Goal: Task Accomplishment & Management: Use online tool/utility

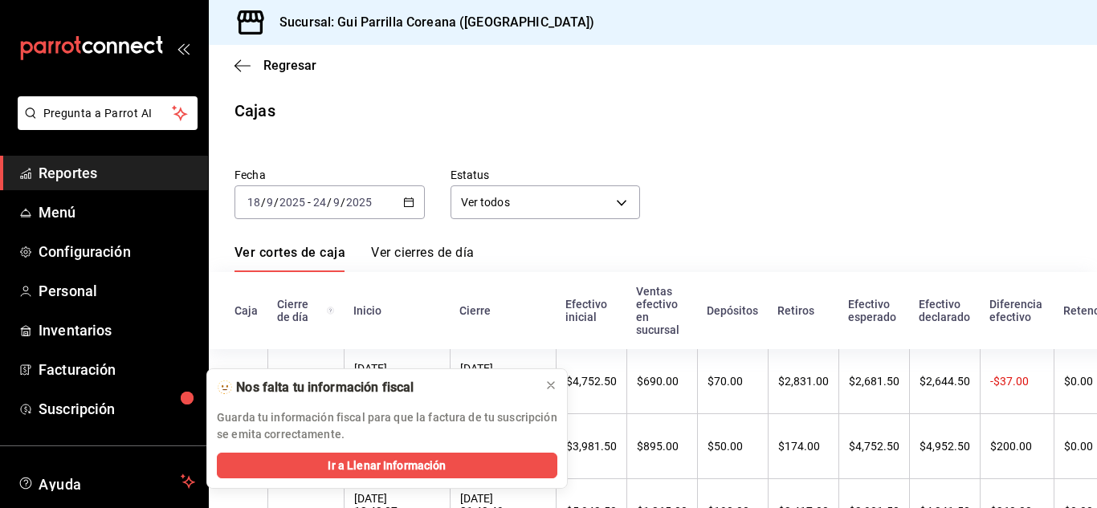
scroll to position [390, 0]
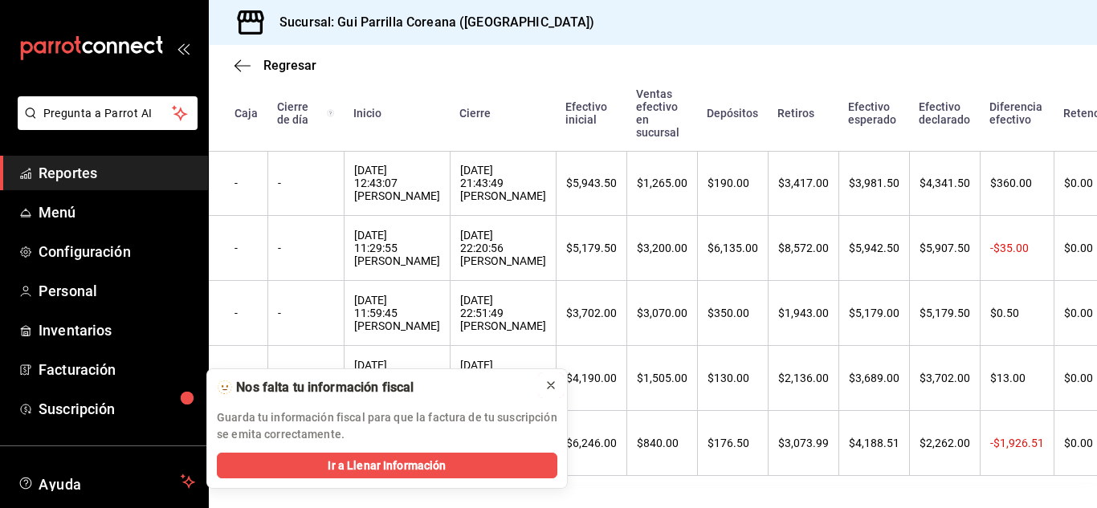
click at [549, 378] on div at bounding box center [551, 386] width 13 height 16
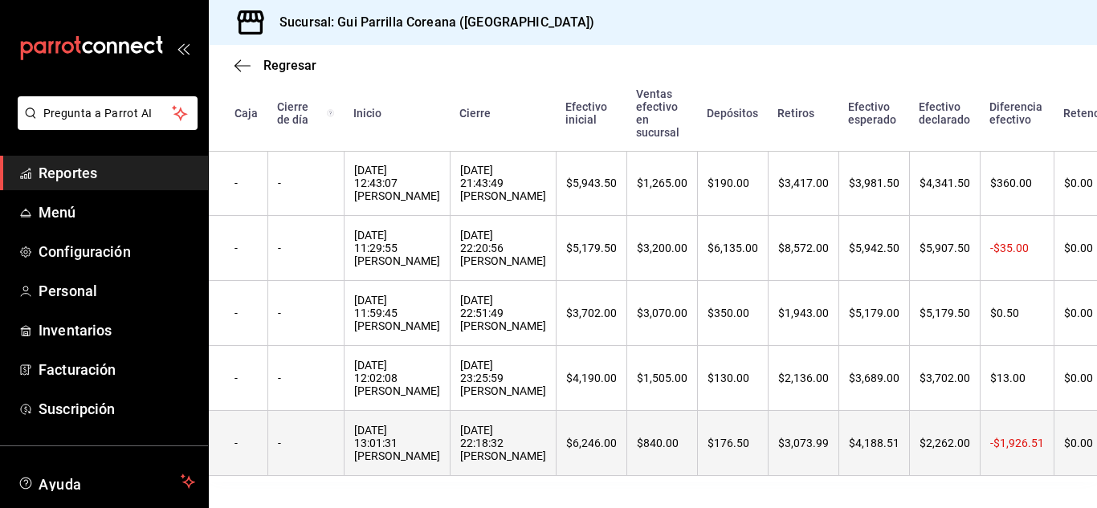
click at [499, 424] on div "[DATE] 22:18:32 [PERSON_NAME]" at bounding box center [503, 443] width 86 height 39
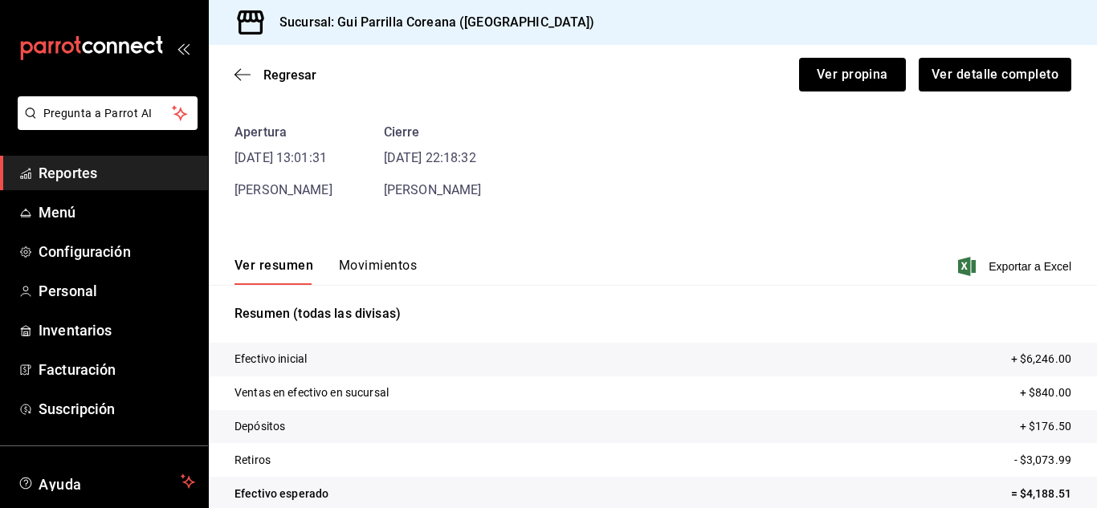
scroll to position [77, 0]
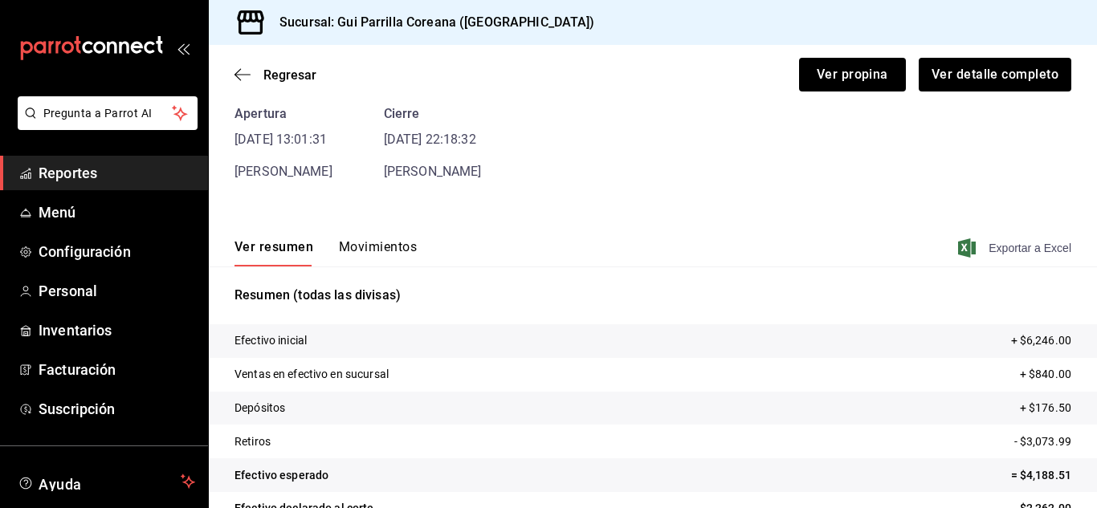
click at [988, 253] on div "Ver resumen Movimientos Exportar a Excel" at bounding box center [653, 243] width 888 height 47
click at [988, 253] on span "Exportar a Excel" at bounding box center [1017, 248] width 110 height 19
click at [243, 70] on icon "button" at bounding box center [243, 74] width 16 height 14
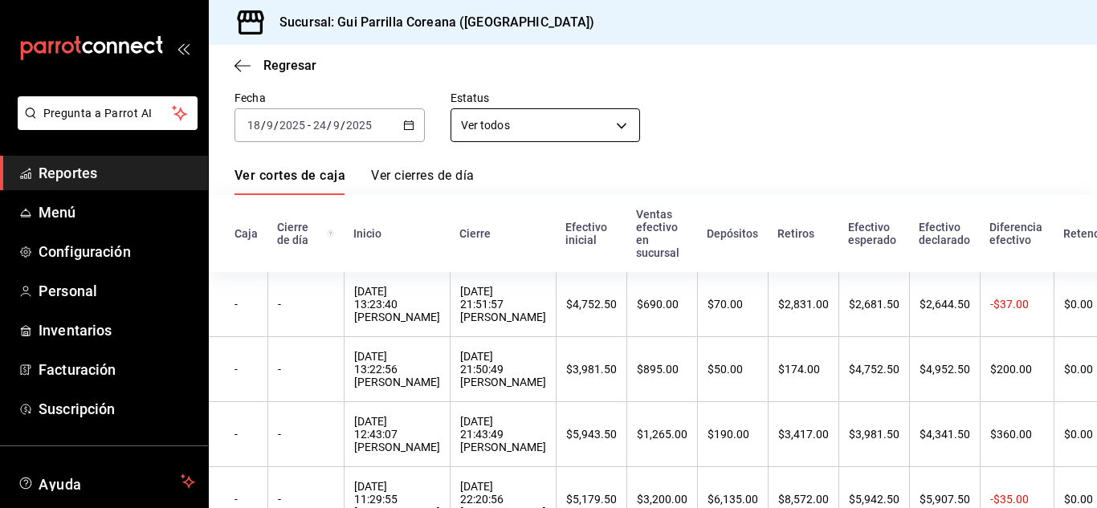
click at [566, 125] on body "Pregunta a Parrot AI Reportes Menú Configuración Personal Inventarios Facturaci…" at bounding box center [548, 254] width 1097 height 508
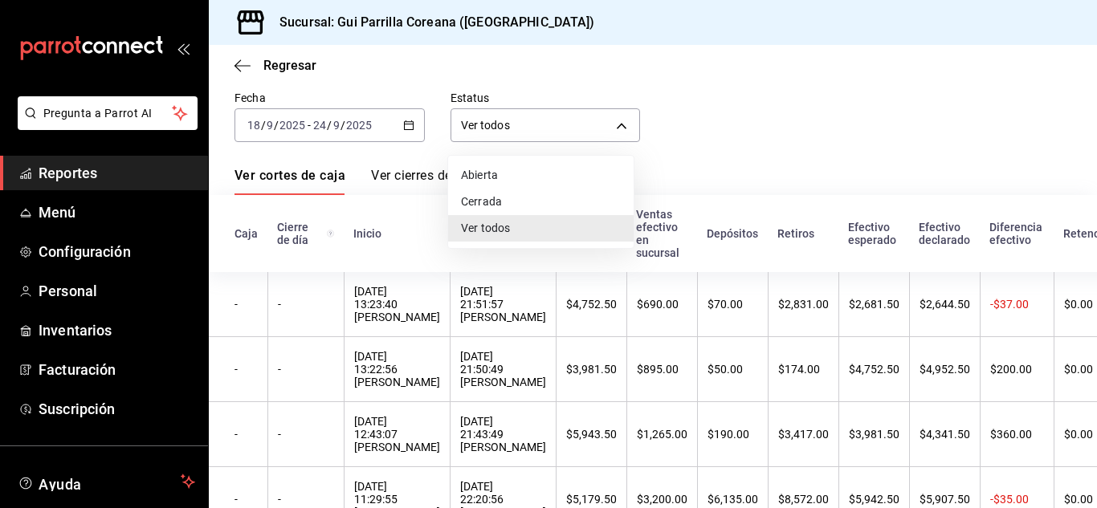
click at [746, 114] on div at bounding box center [548, 254] width 1097 height 508
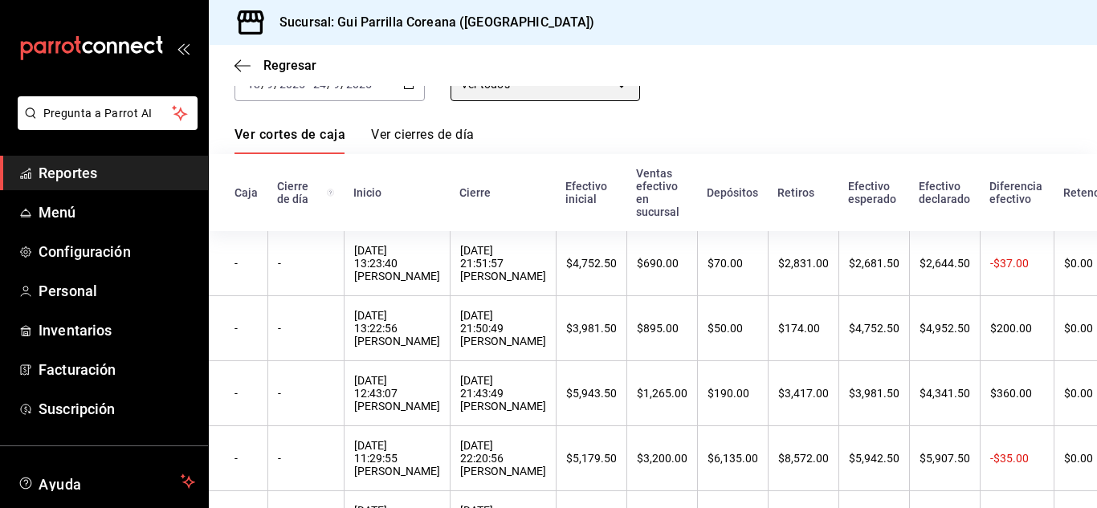
scroll to position [98, 0]
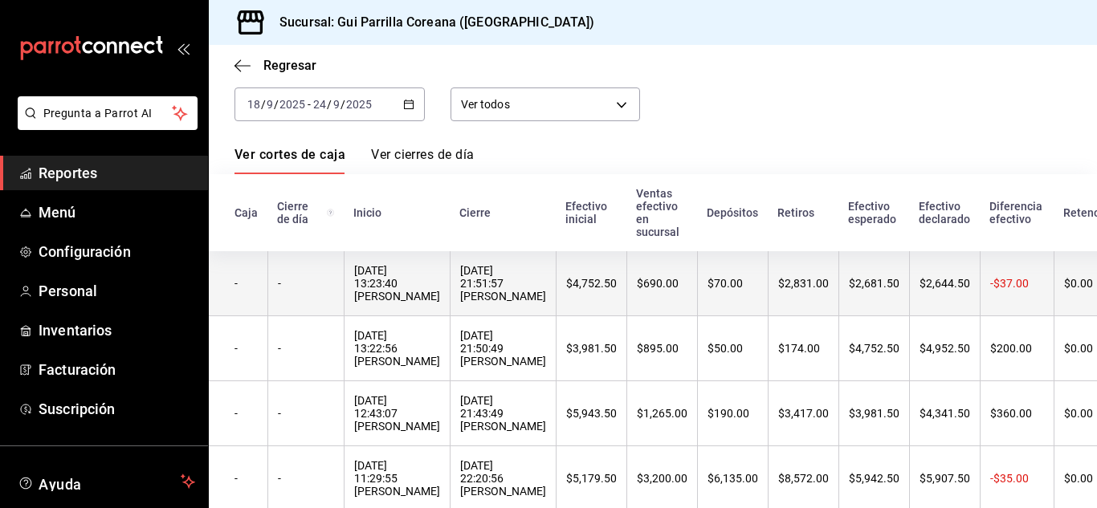
click at [301, 297] on th "-" at bounding box center [305, 283] width 76 height 65
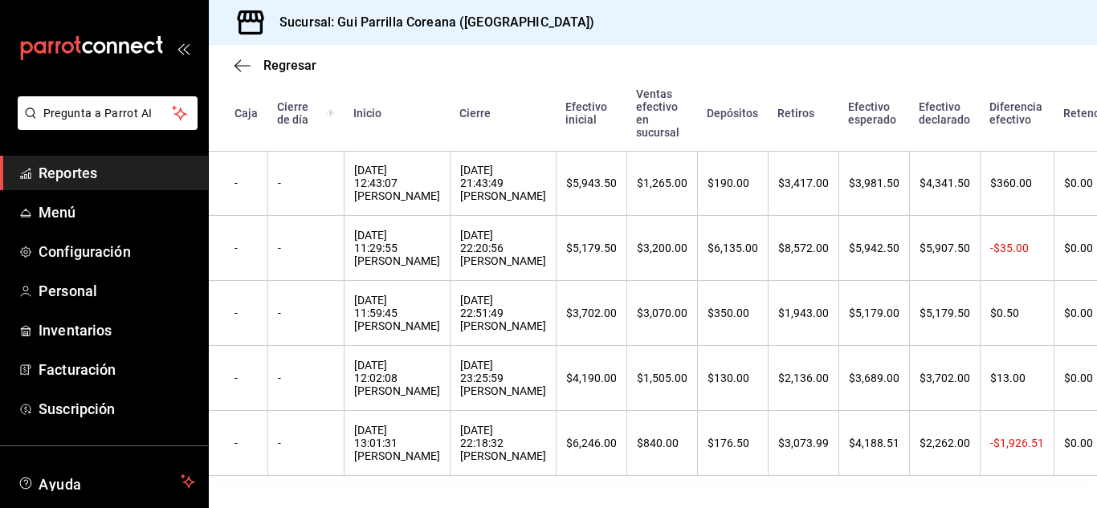
scroll to position [390, 0]
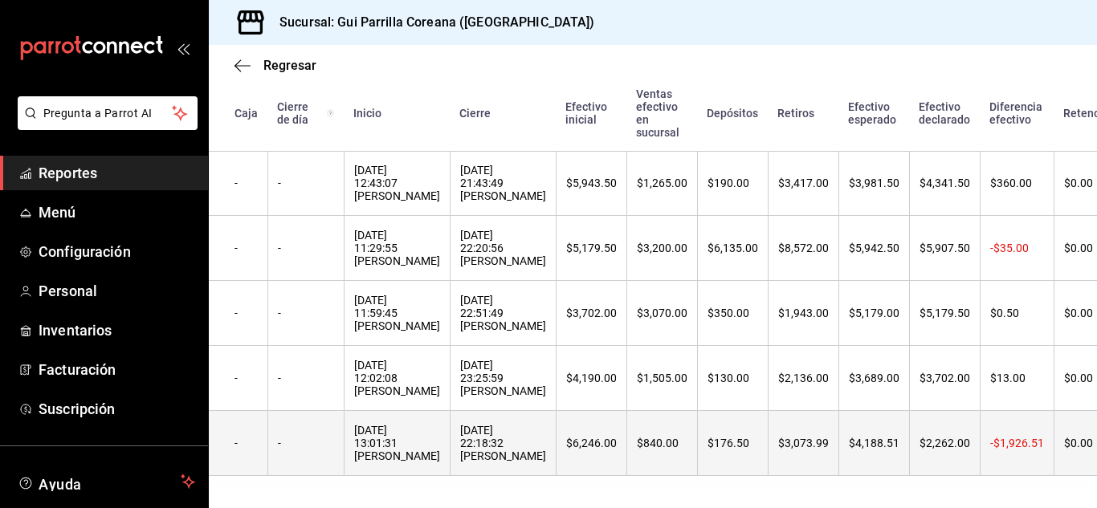
click at [982, 441] on th "-$1,926.51" at bounding box center [1017, 443] width 74 height 65
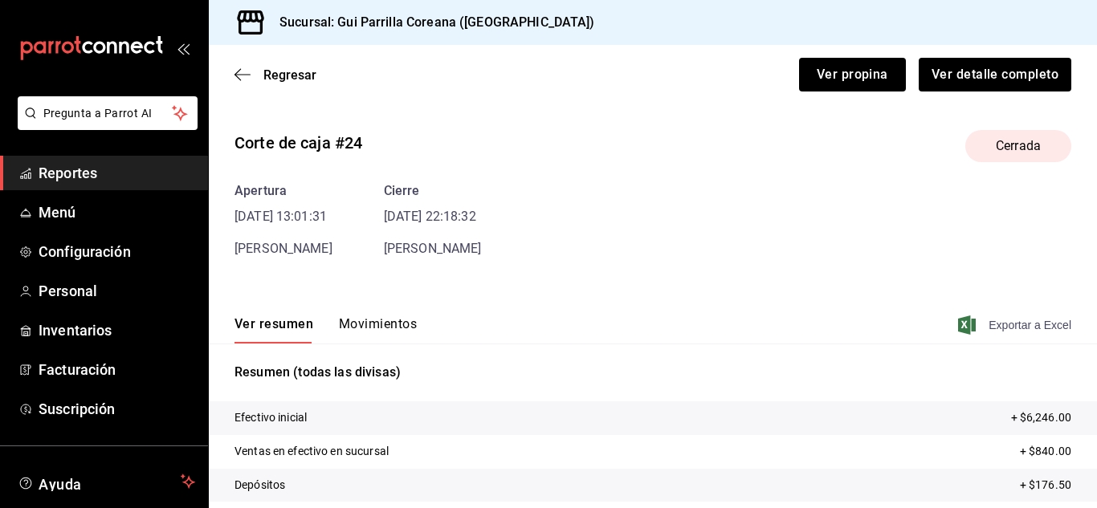
click at [1031, 328] on span "Exportar a Excel" at bounding box center [1017, 325] width 110 height 19
click at [241, 80] on icon "button" at bounding box center [238, 75] width 6 height 12
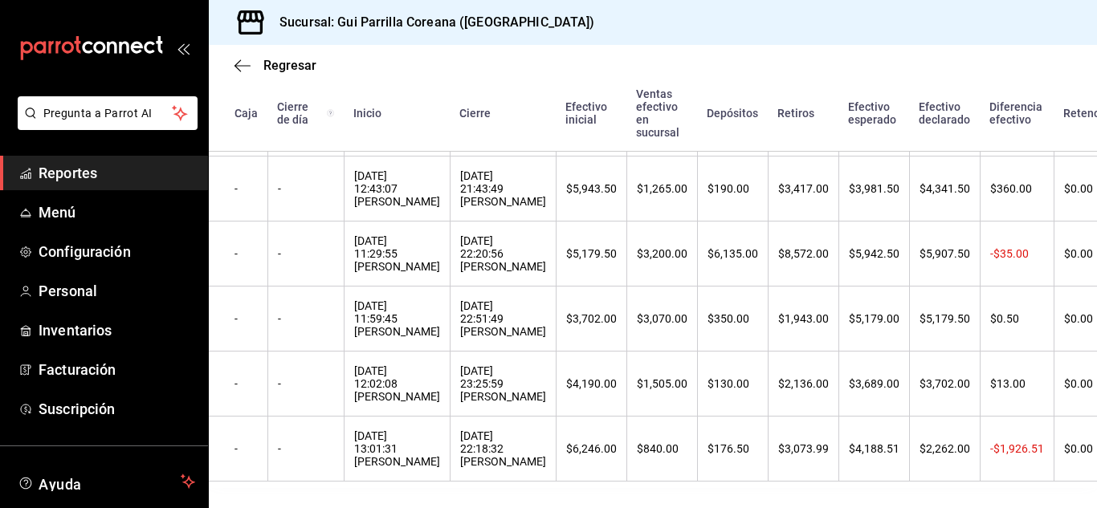
scroll to position [370, 0]
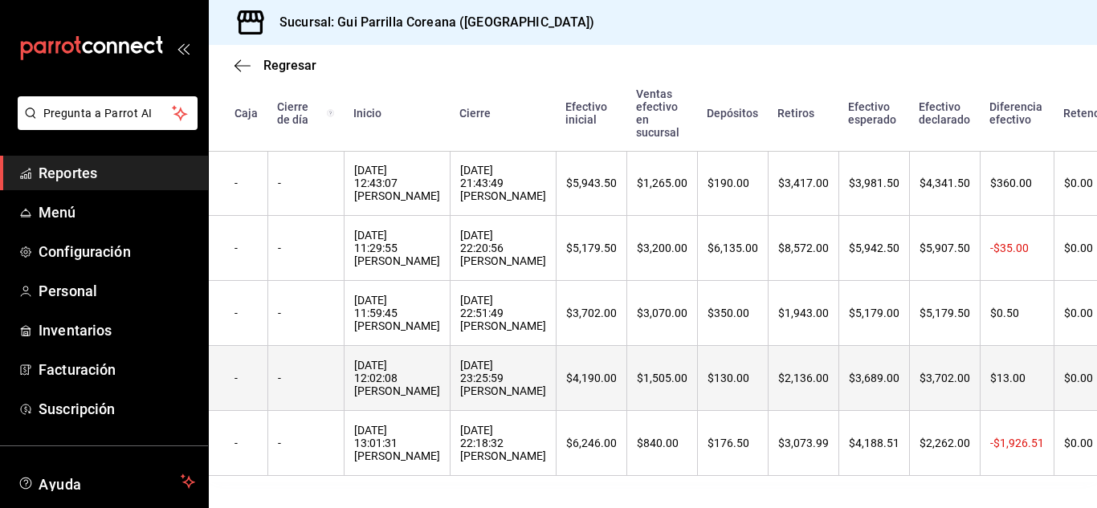
click at [497, 373] on div "[DATE] 23:25:59 [PERSON_NAME]" at bounding box center [503, 378] width 86 height 39
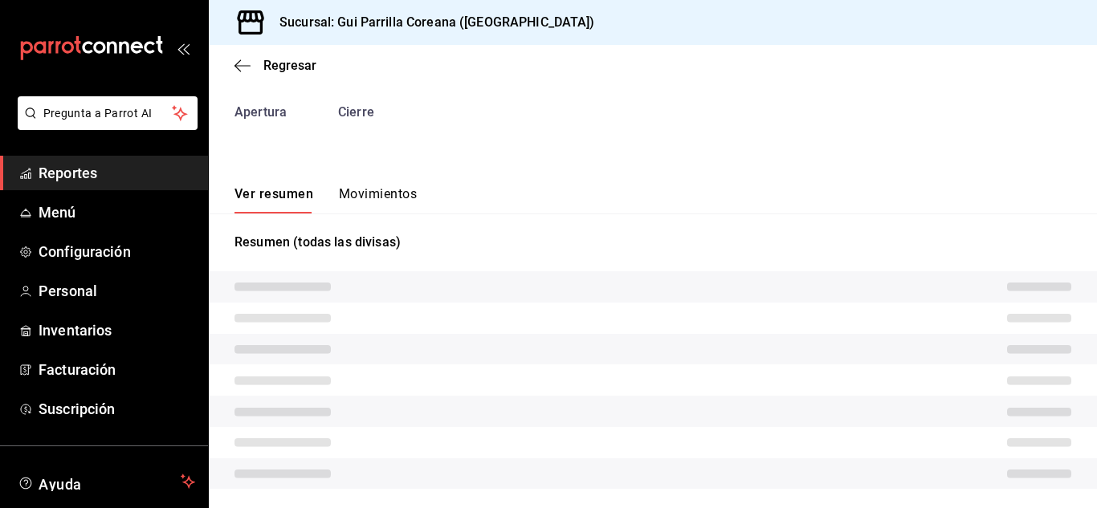
scroll to position [77, 0]
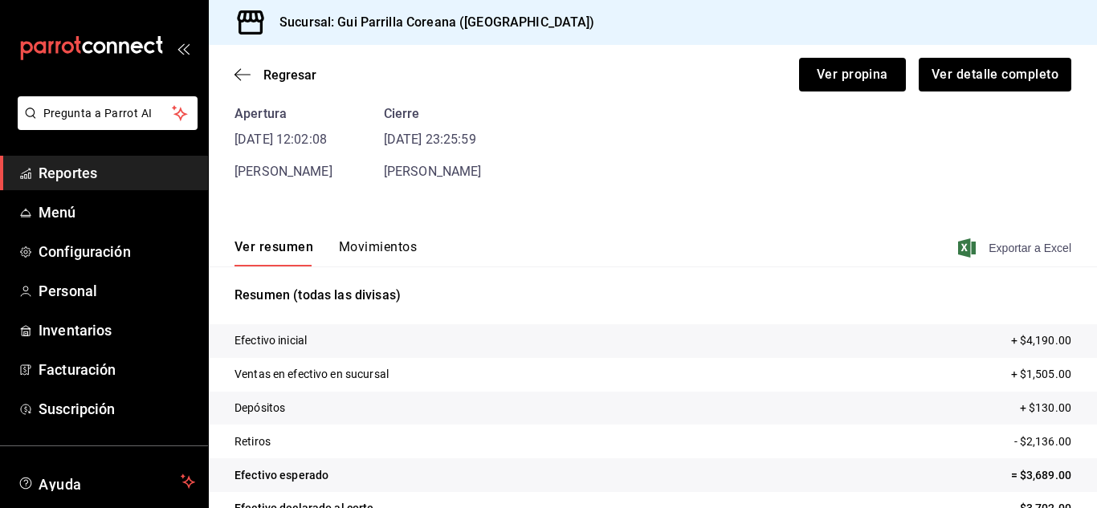
click at [1012, 239] on span "Exportar a Excel" at bounding box center [1017, 248] width 110 height 19
drag, startPoint x: 1012, startPoint y: 239, endPoint x: 977, endPoint y: 157, distance: 88.5
click at [977, 157] on div "Corte de caja #25 Cerrada Apertura [DATE] 12:02:08 [PERSON_NAME] Cierre [DATE] …" at bounding box center [653, 309] width 888 height 538
click at [235, 66] on div "Regresar Ver propina Ver detalle completo" at bounding box center [653, 74] width 888 height 59
click at [239, 71] on icon "button" at bounding box center [238, 75] width 6 height 12
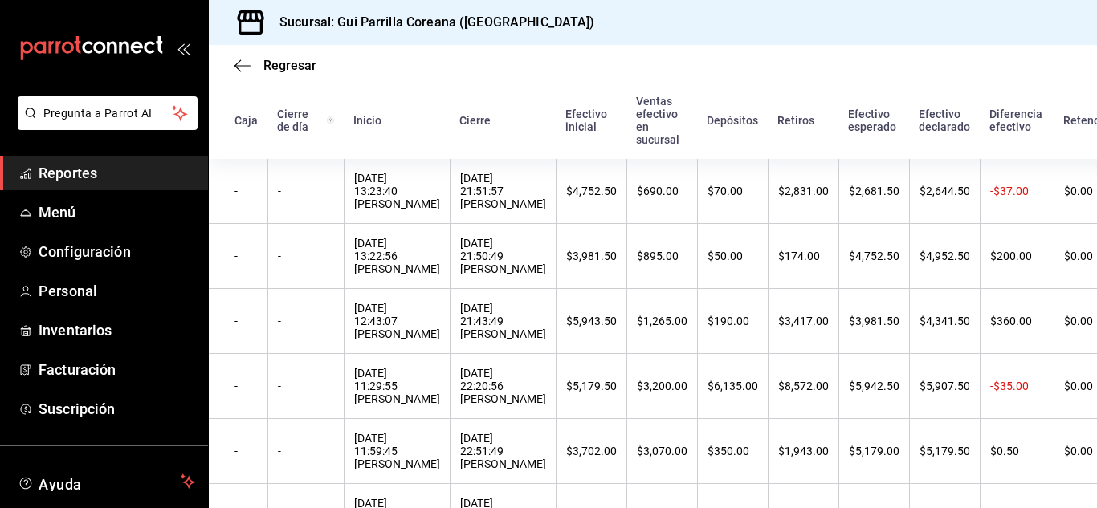
scroll to position [209, 0]
